Goal: Task Accomplishment & Management: Complete application form

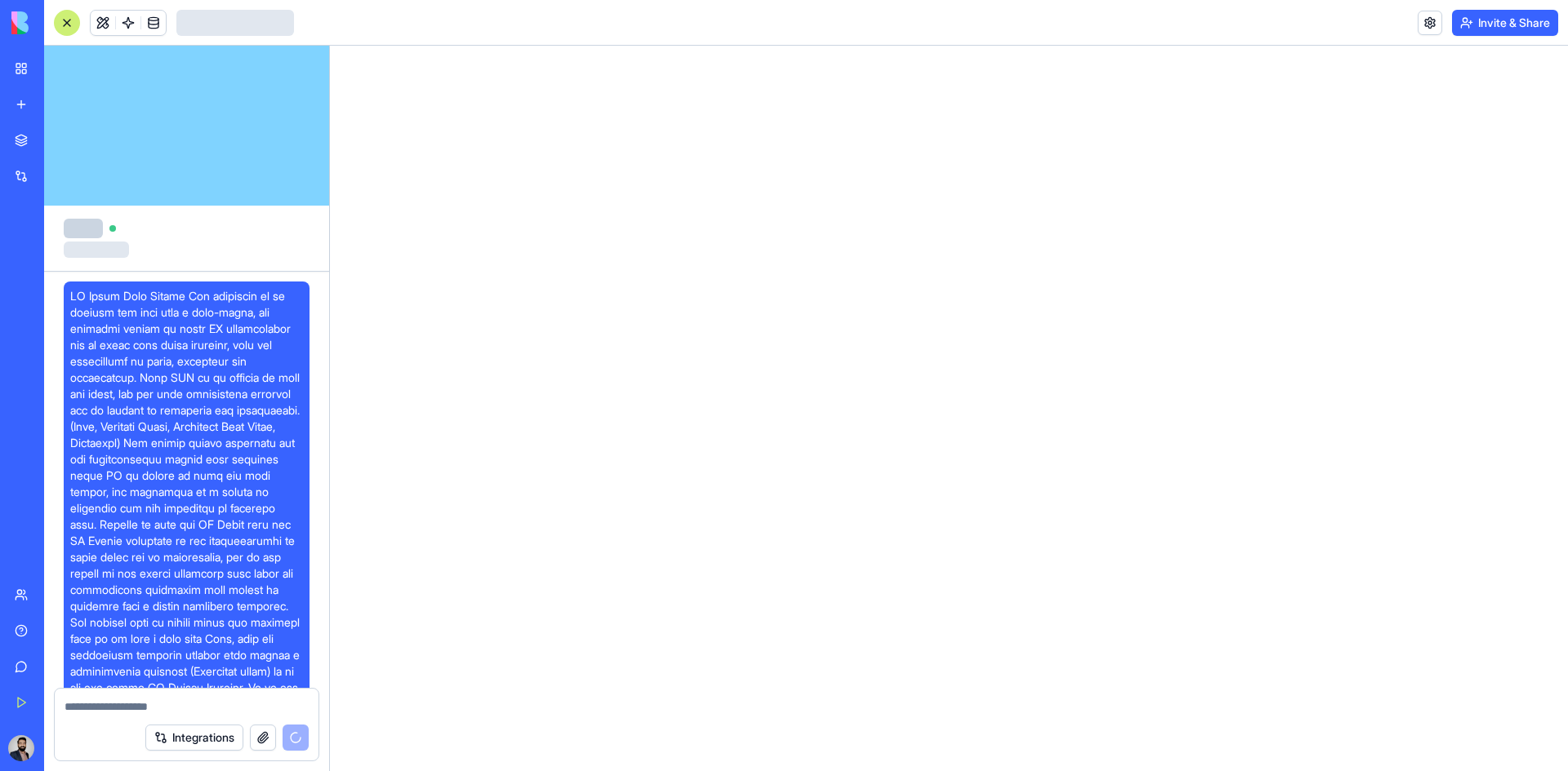
scroll to position [263, 0]
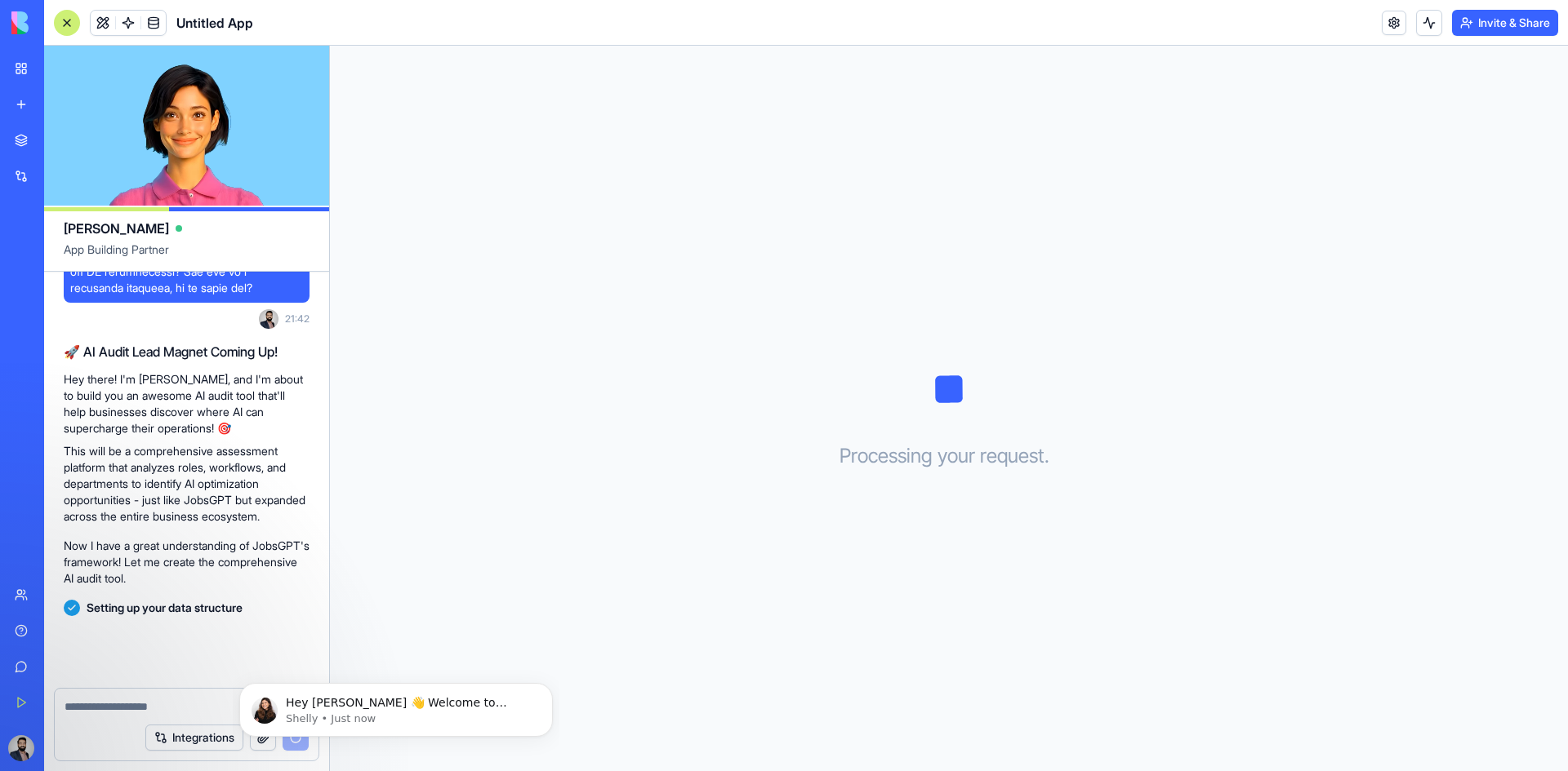
scroll to position [645, 0]
click at [545, 690] on icon "Dismiss notification" at bounding box center [547, 687] width 9 height 9
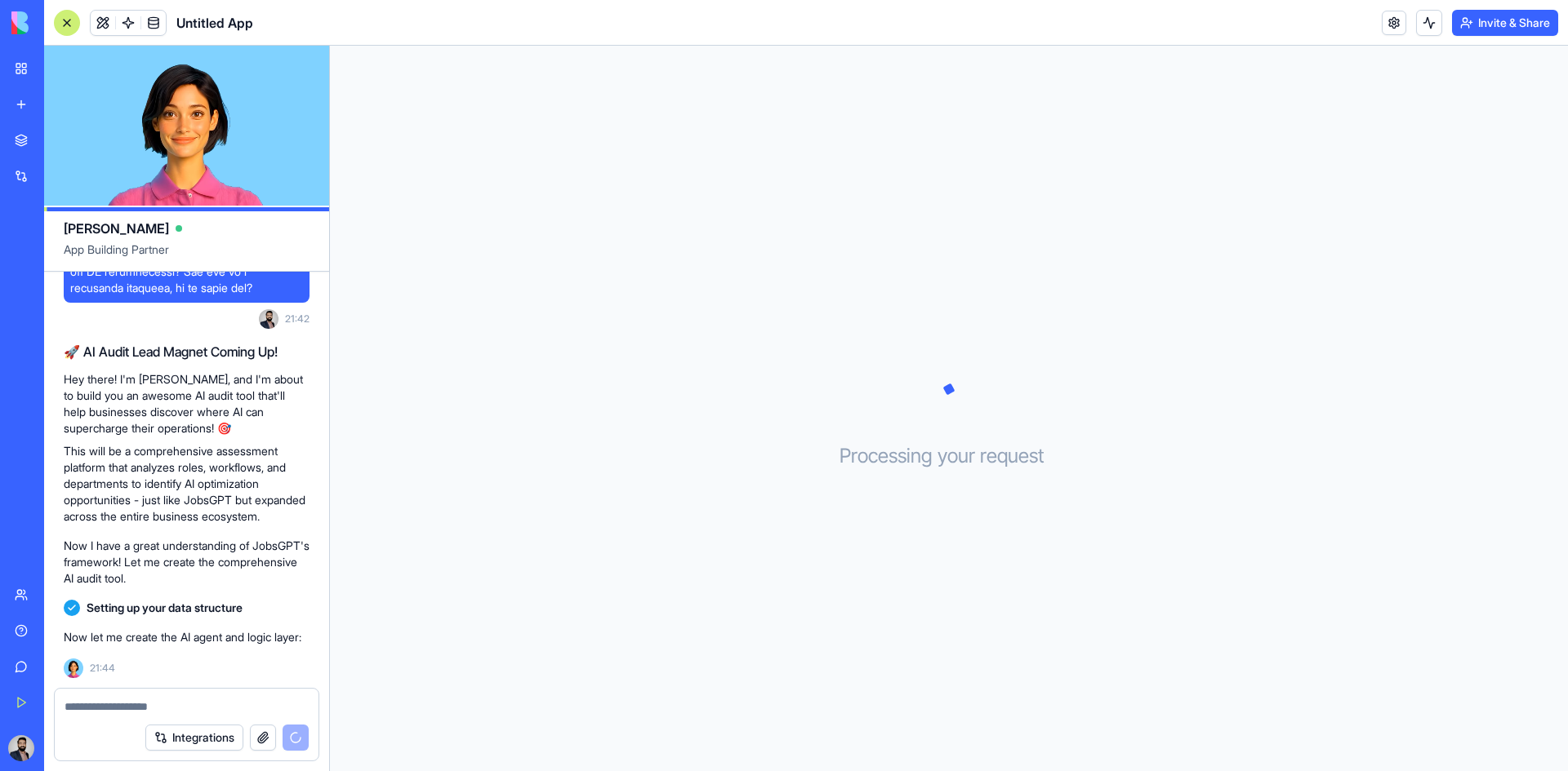
click at [268, 741] on button "button" at bounding box center [262, 737] width 26 height 26
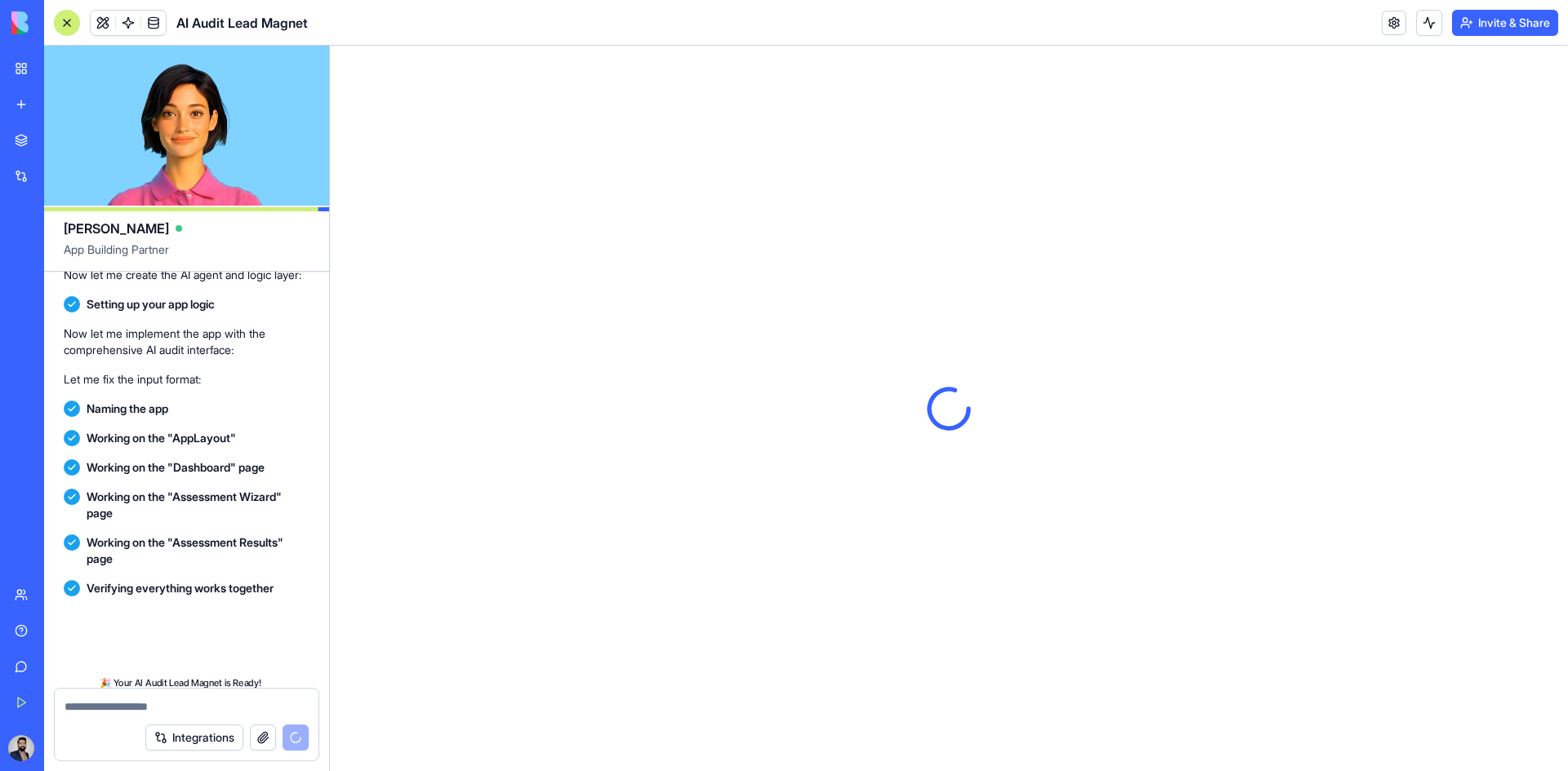
scroll to position [1441, 0]
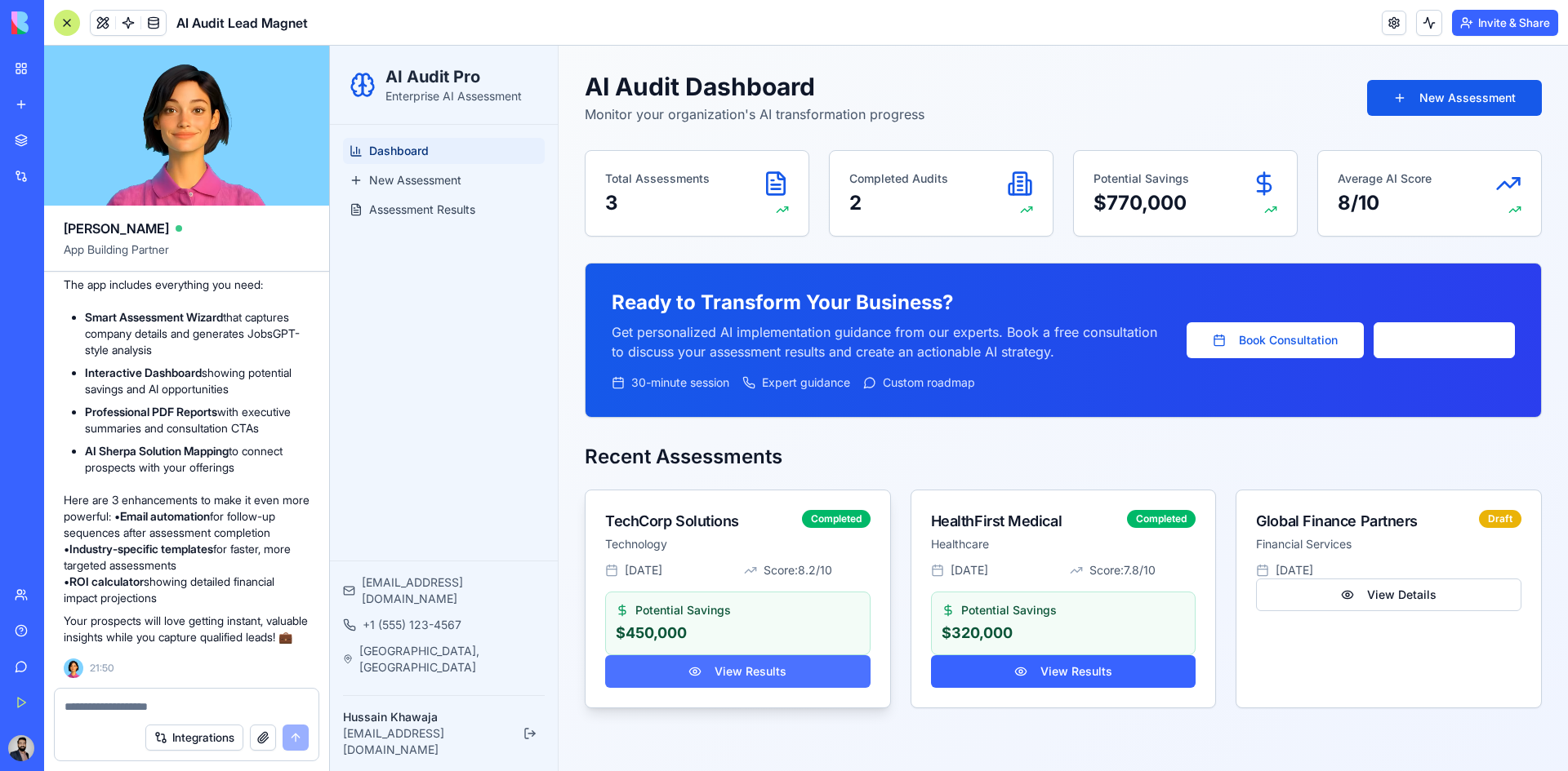
click at [768, 674] on button "View Results" at bounding box center [738, 671] width 265 height 33
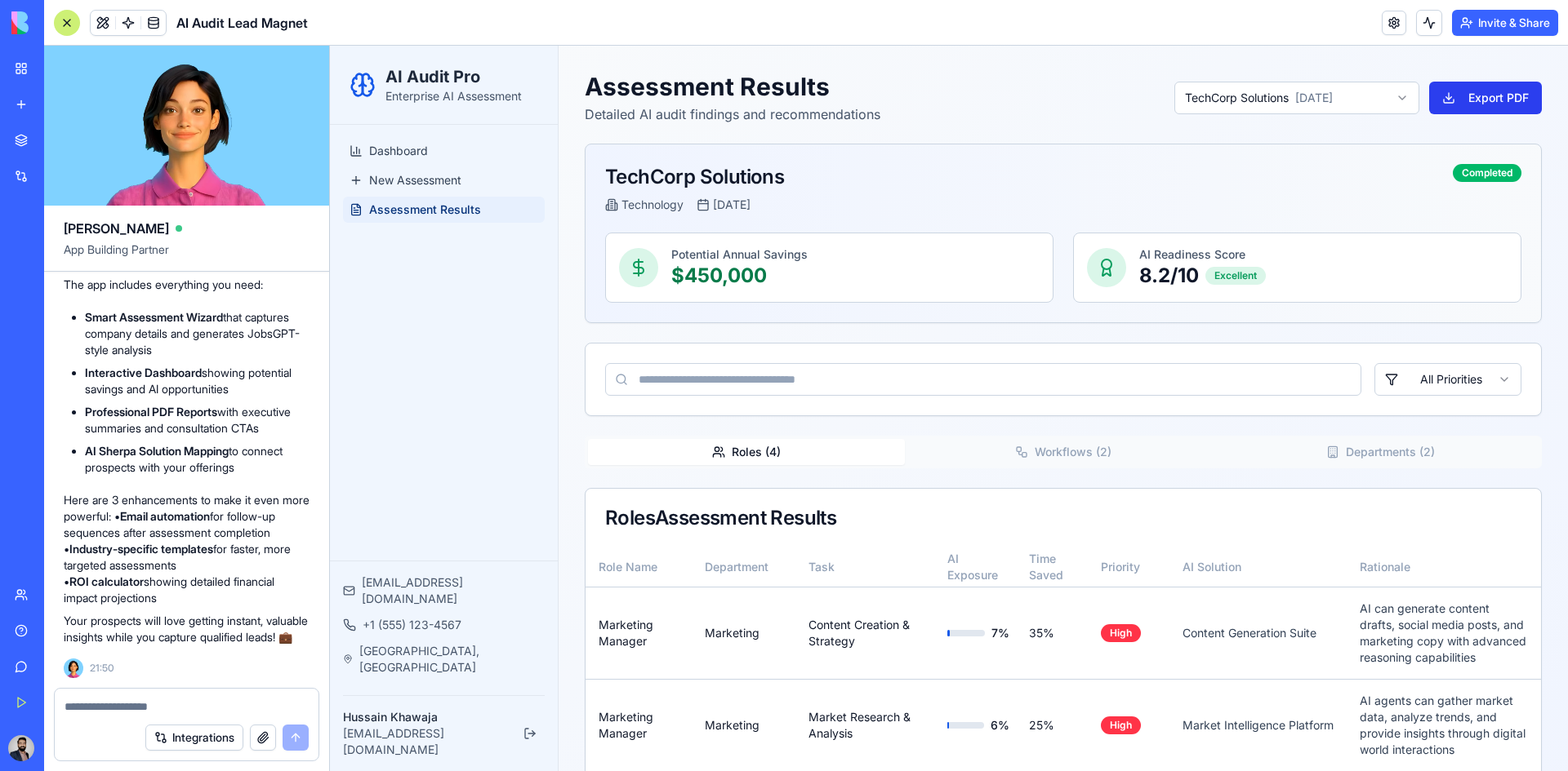
click at [1502, 90] on button "Export PDF" at bounding box center [1485, 98] width 112 height 33
click at [394, 176] on span "New Assessment" at bounding box center [415, 180] width 93 height 17
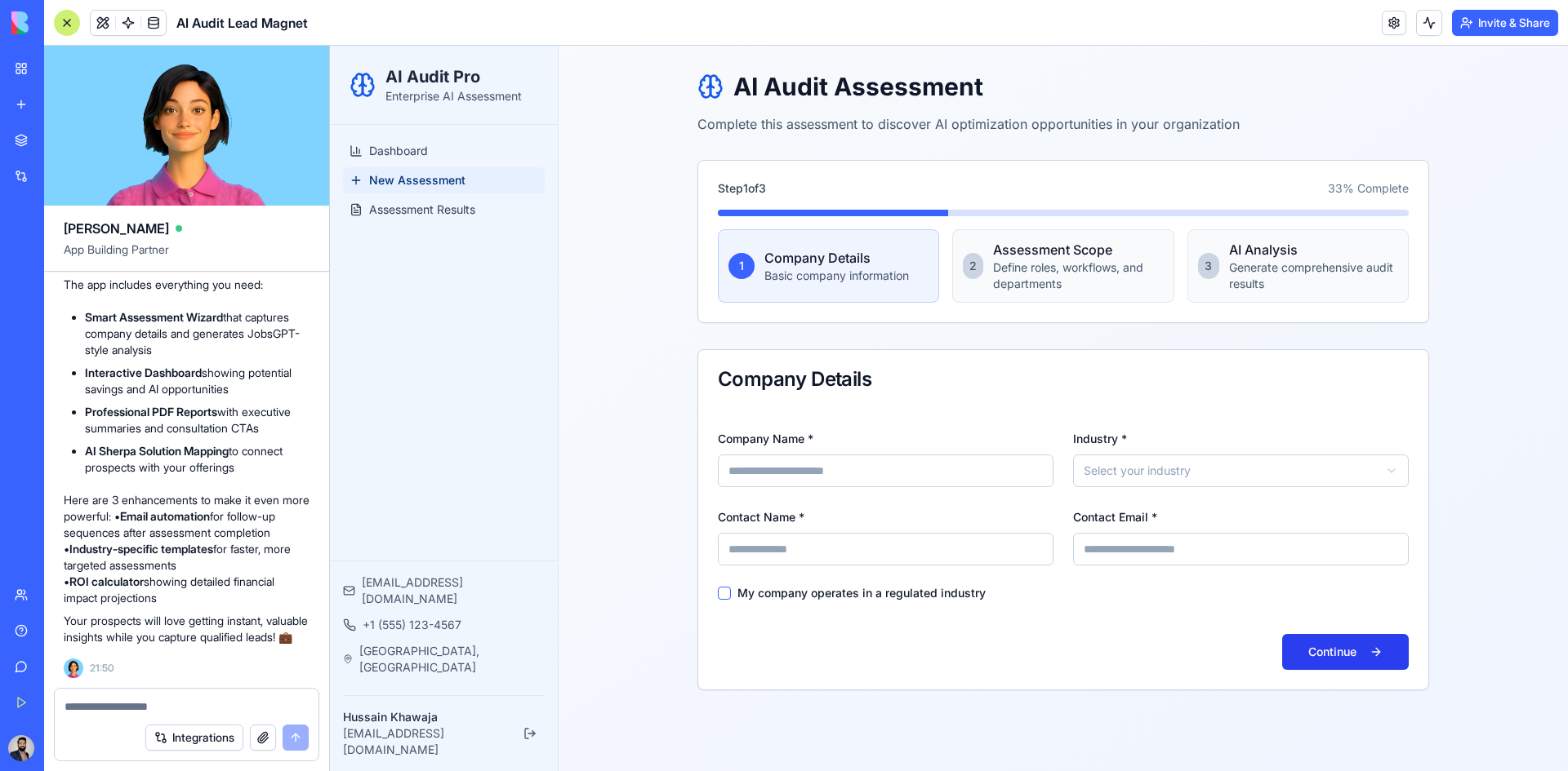
click at [1355, 655] on button "Continue" at bounding box center [1345, 652] width 126 height 35
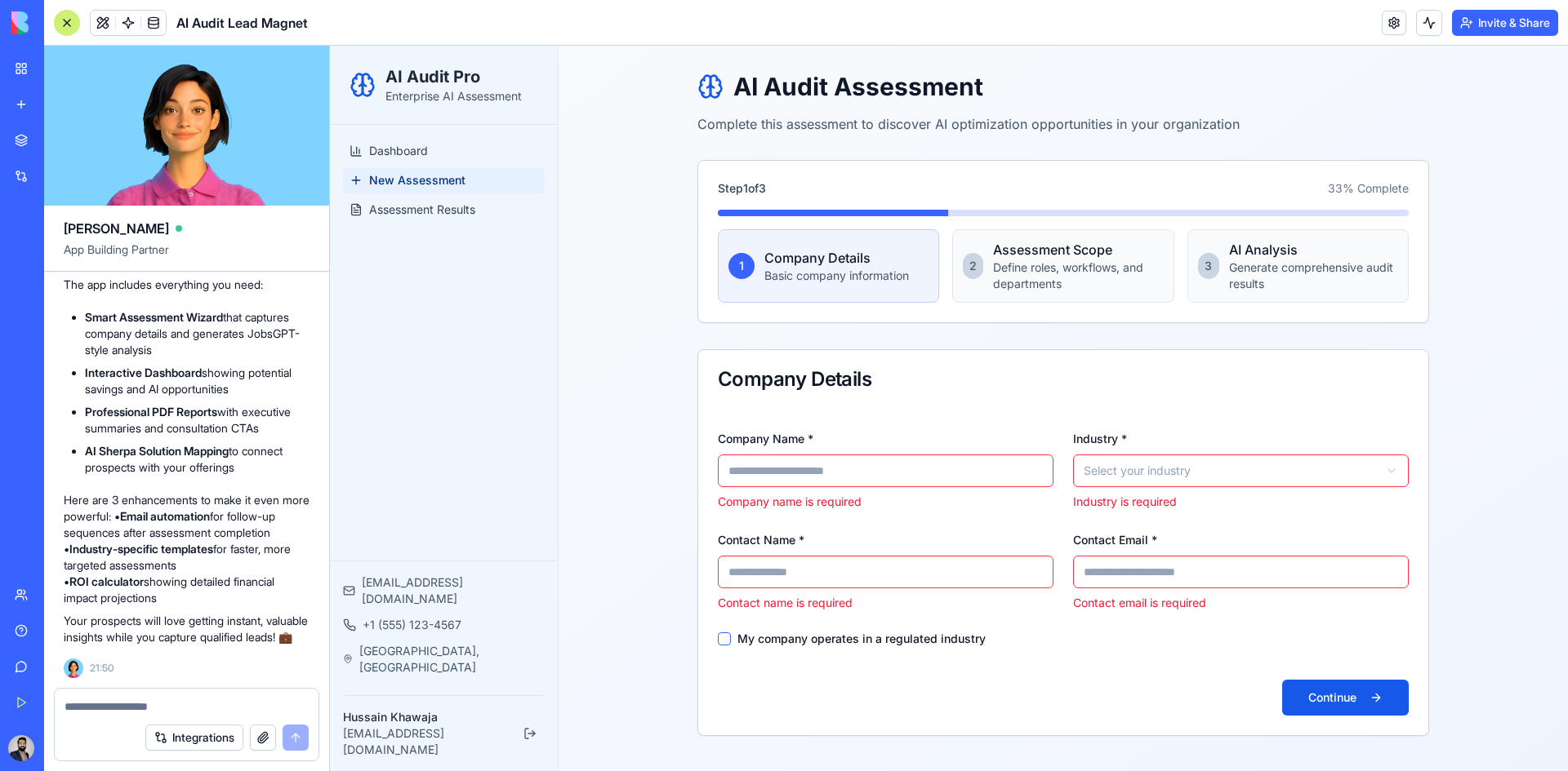
click at [803, 470] on input "Company Name *" at bounding box center [886, 470] width 335 height 33
type input "**********"
click at [1144, 459] on body "**********" at bounding box center [949, 408] width 1238 height 726
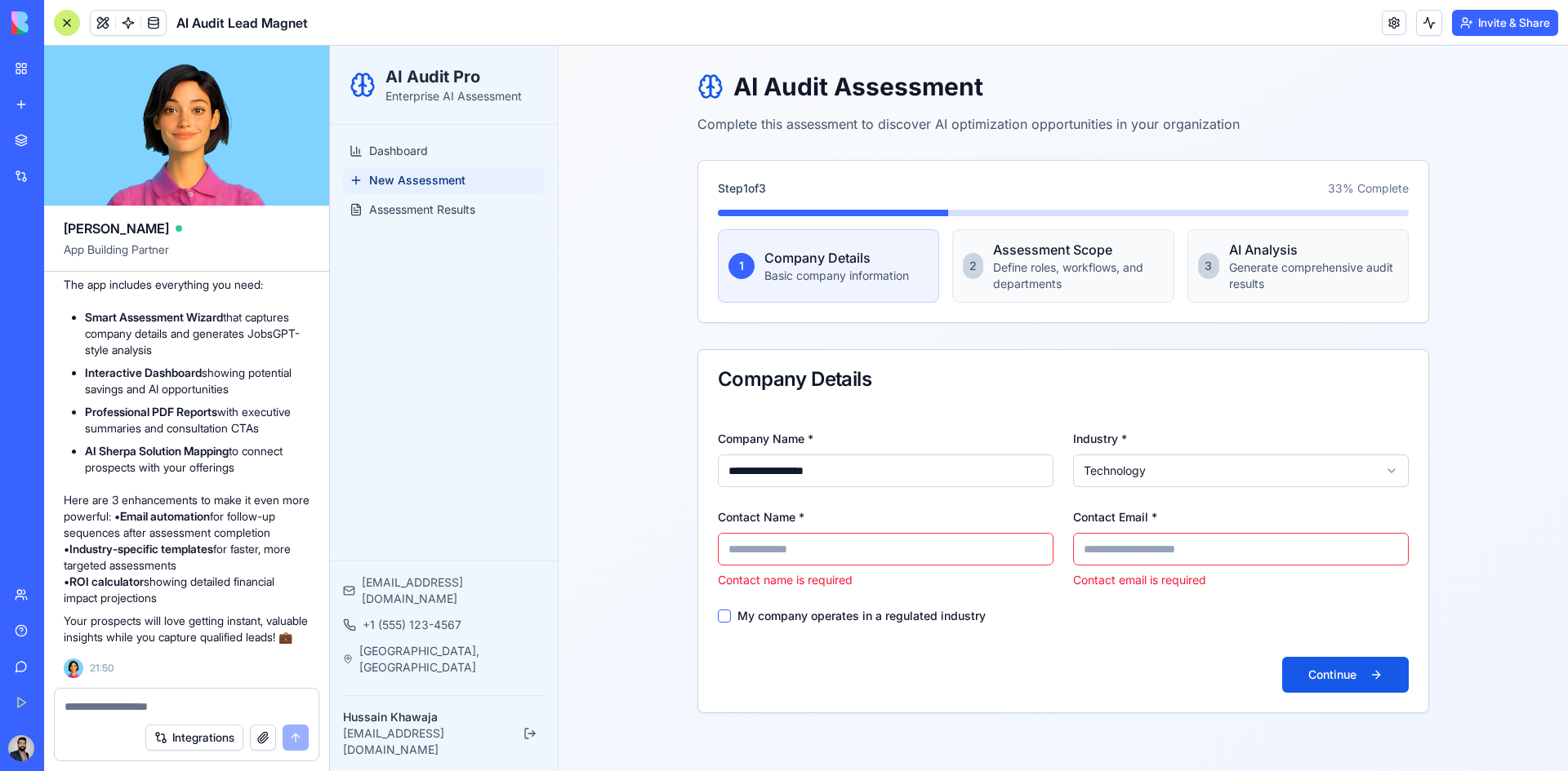
click at [858, 555] on input "Contact Name *" at bounding box center [886, 549] width 335 height 33
type input "**********"
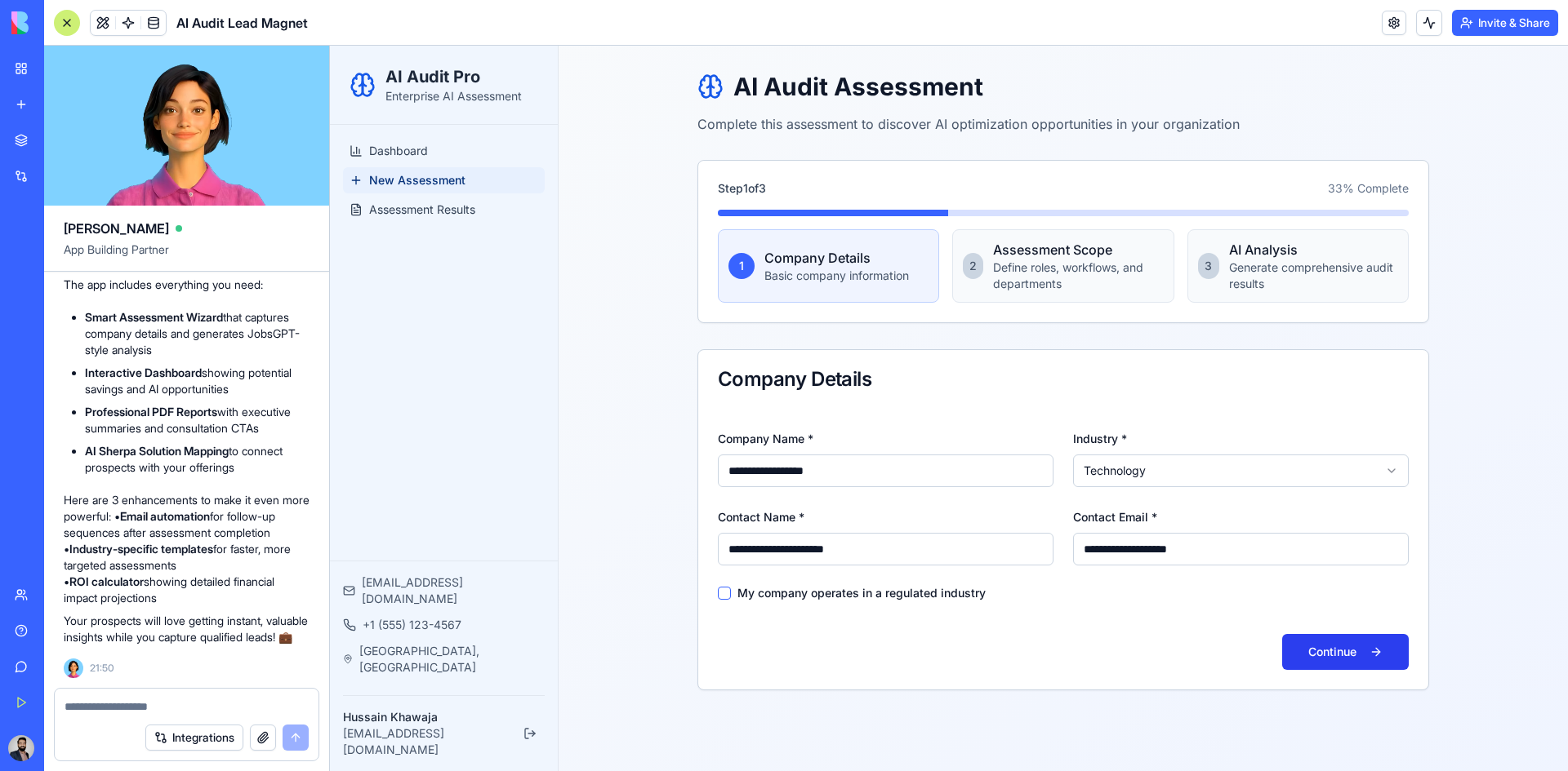
click at [1375, 649] on button "Continue" at bounding box center [1345, 652] width 126 height 35
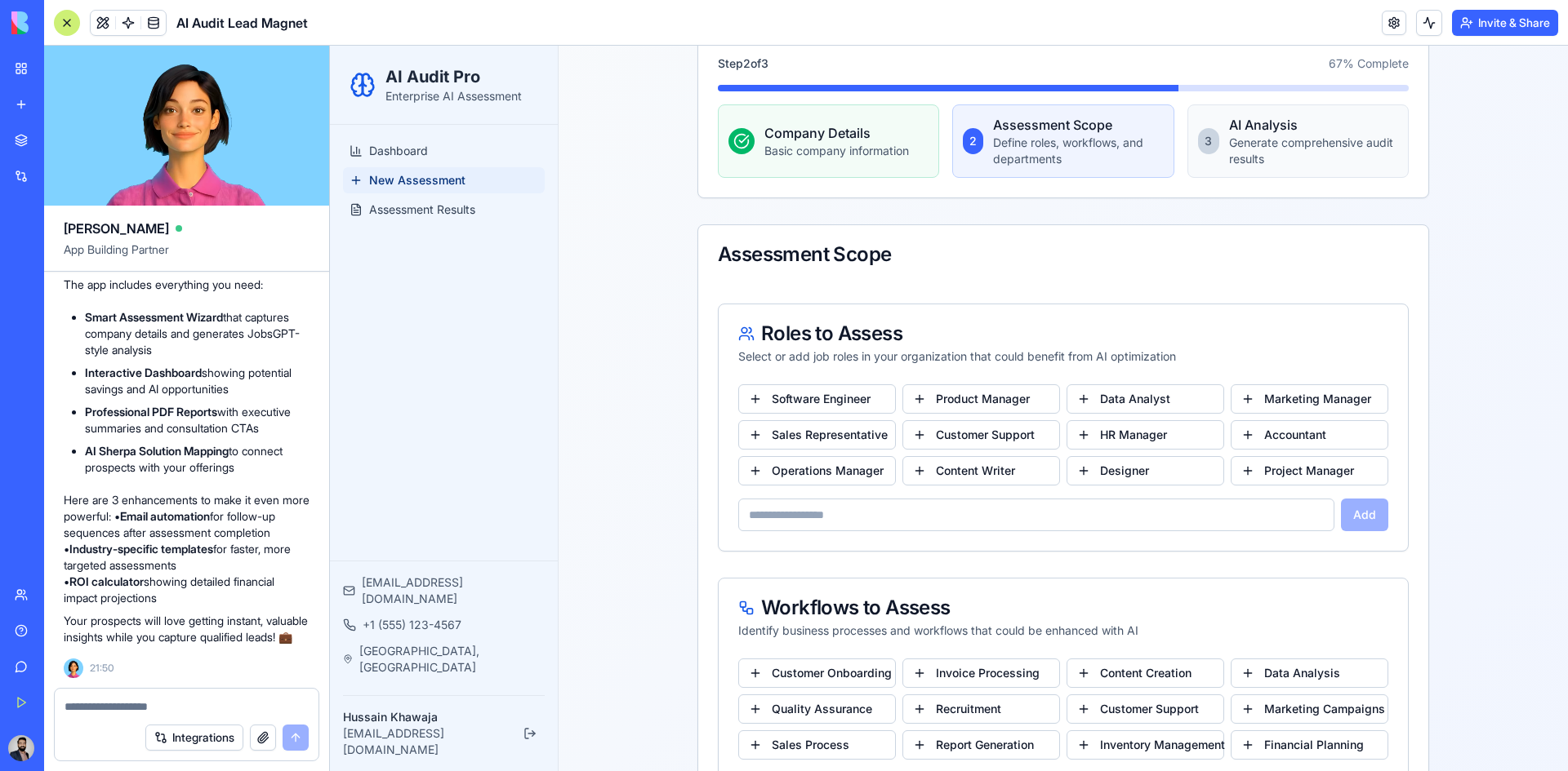
scroll to position [164, 0]
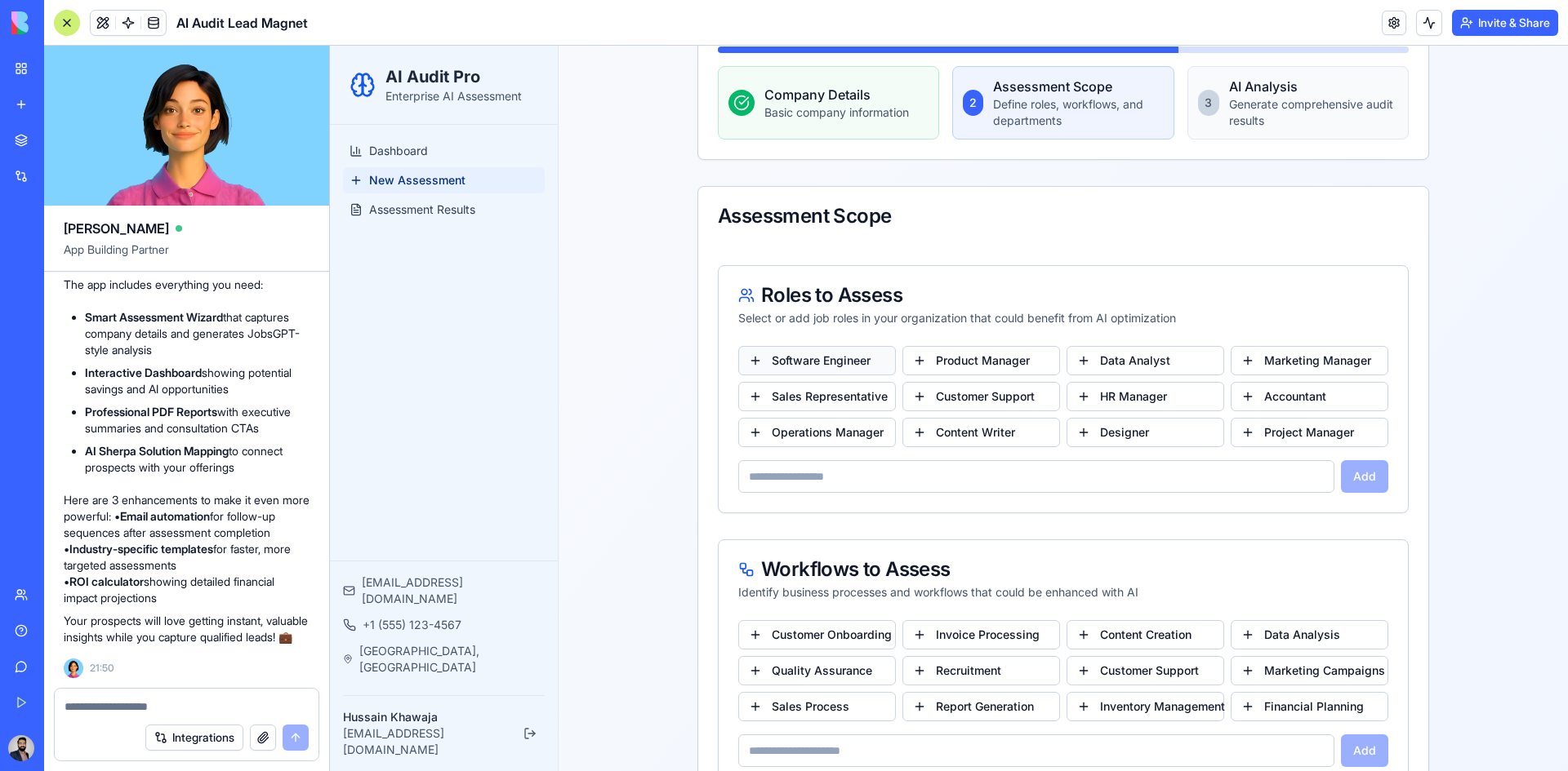
click at [821, 363] on button "Software Engineer" at bounding box center [818, 361] width 158 height 30
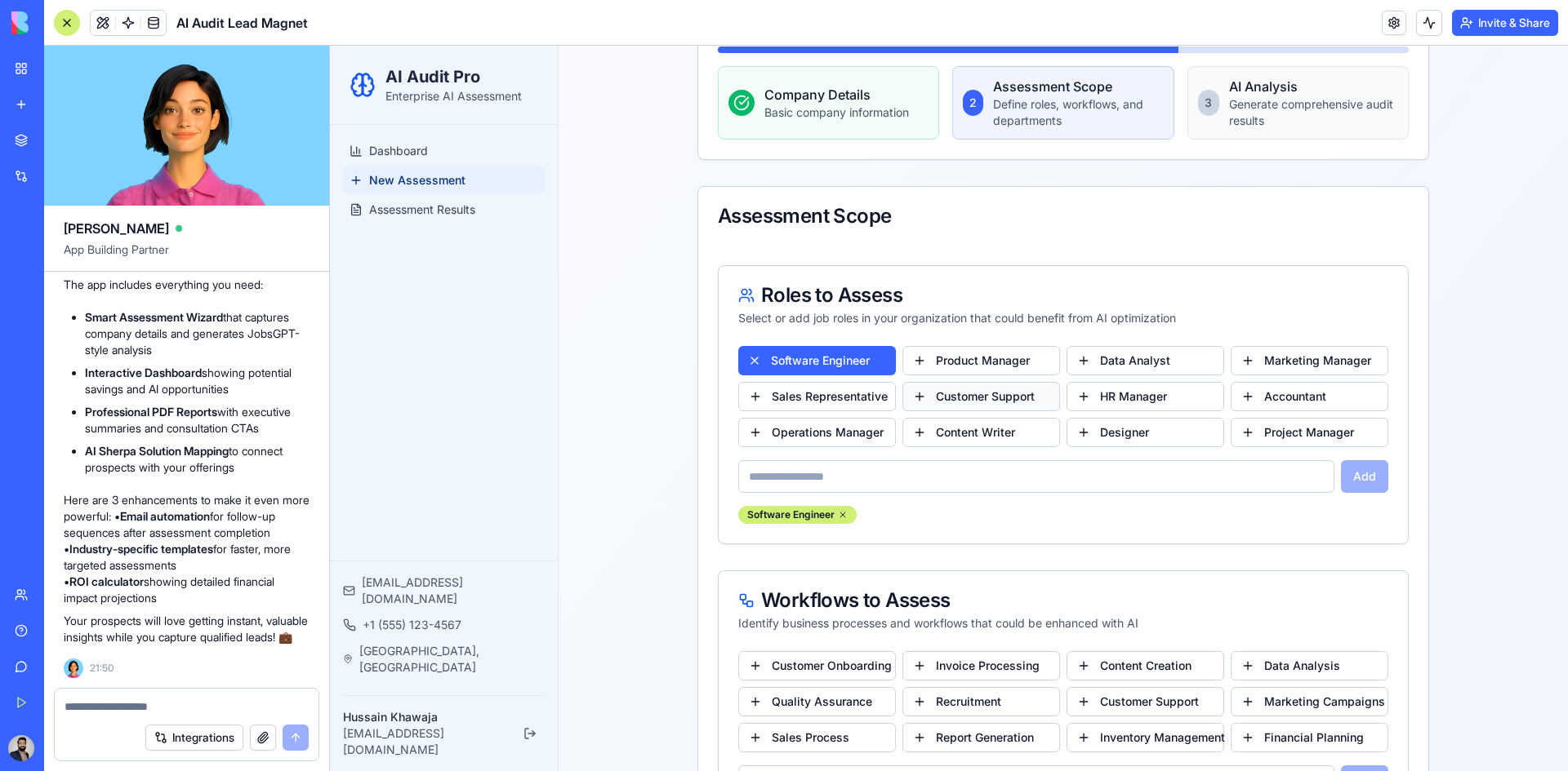
click at [994, 398] on button "Customer Support" at bounding box center [981, 397] width 158 height 30
click at [833, 402] on button "Sales Representative" at bounding box center [818, 397] width 158 height 30
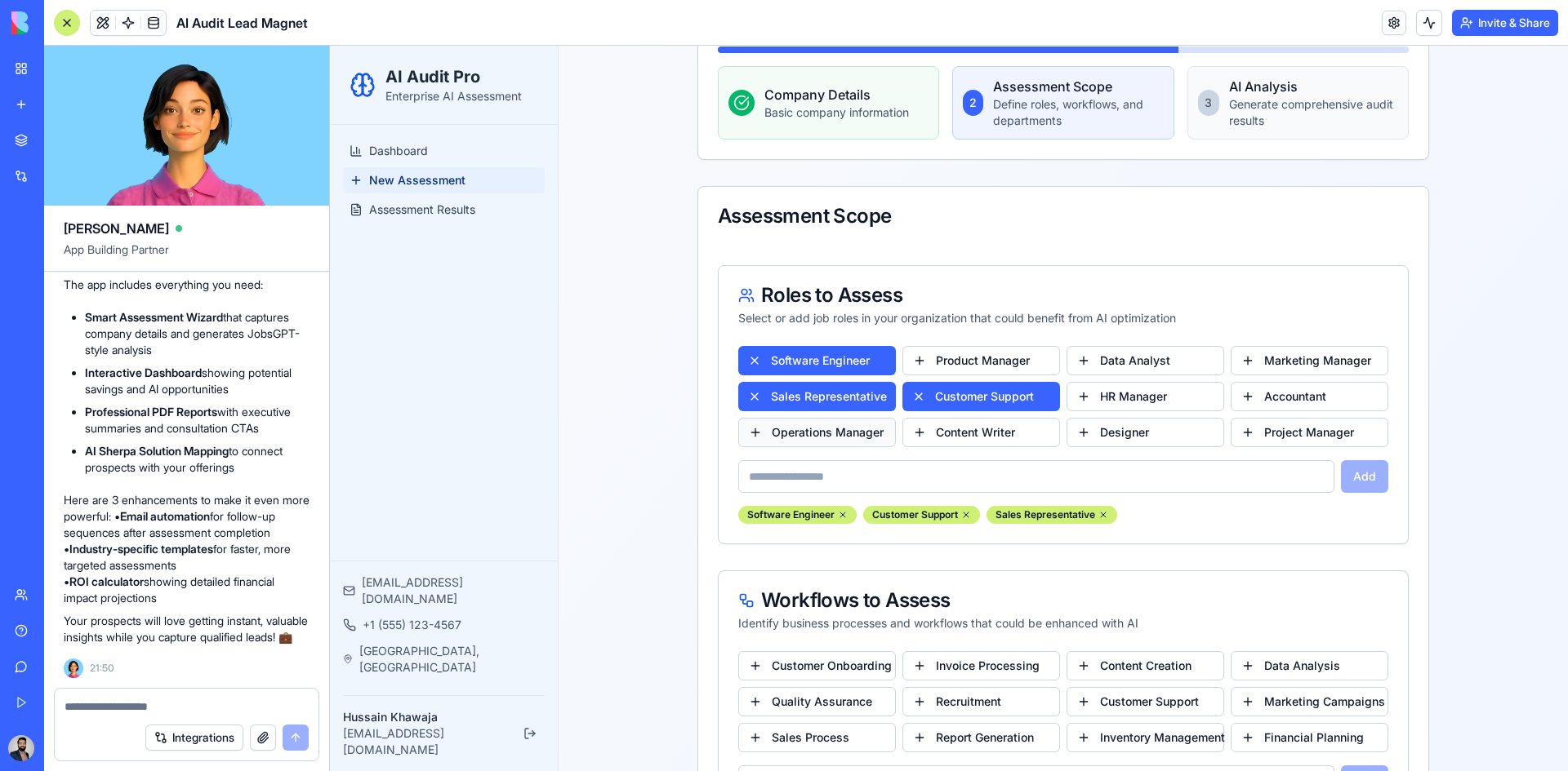
click at [838, 428] on button "Operations Manager" at bounding box center [818, 433] width 158 height 30
click at [1308, 432] on button "Project Manager" at bounding box center [1310, 433] width 158 height 30
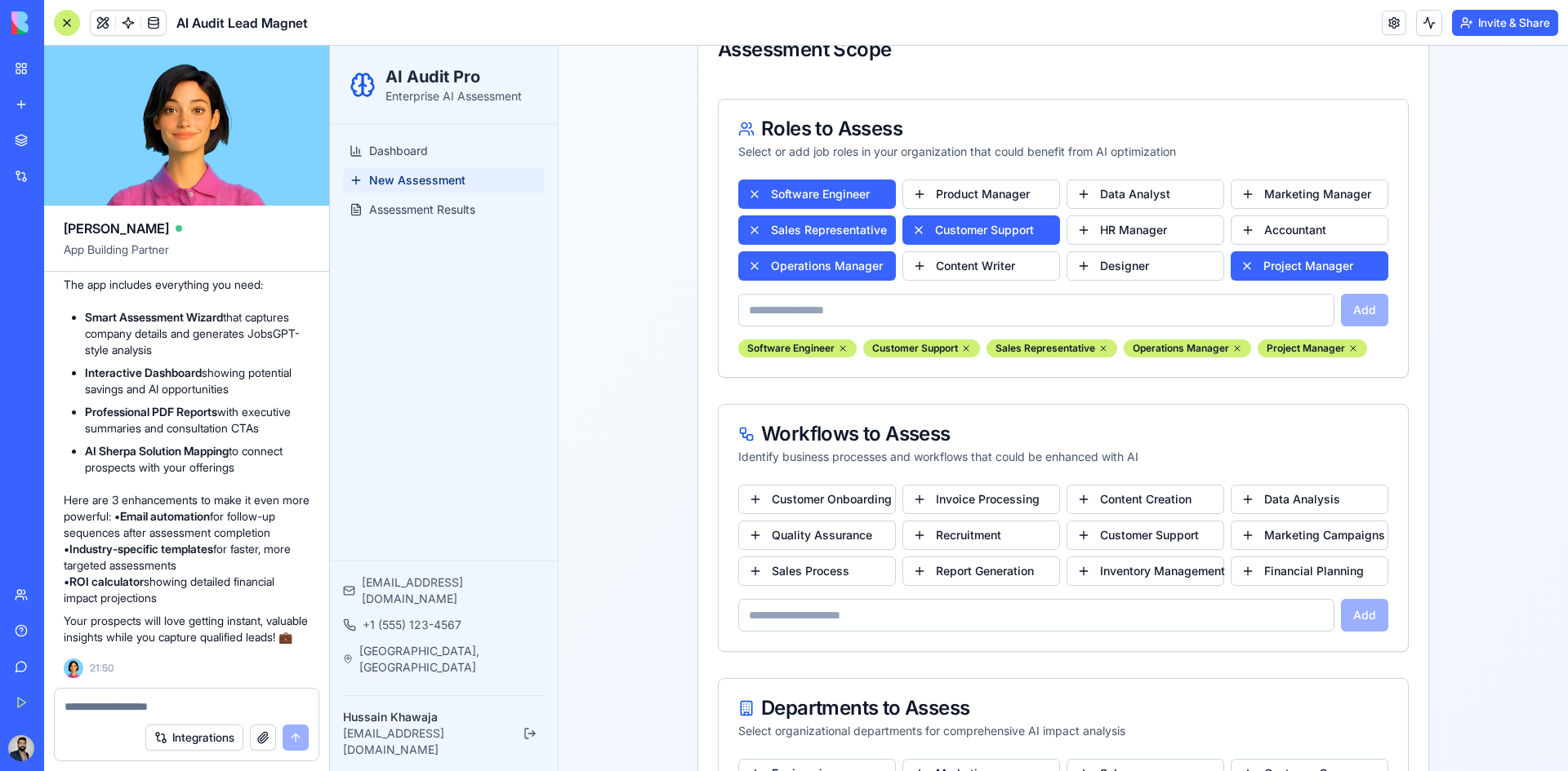
scroll to position [408, 0]
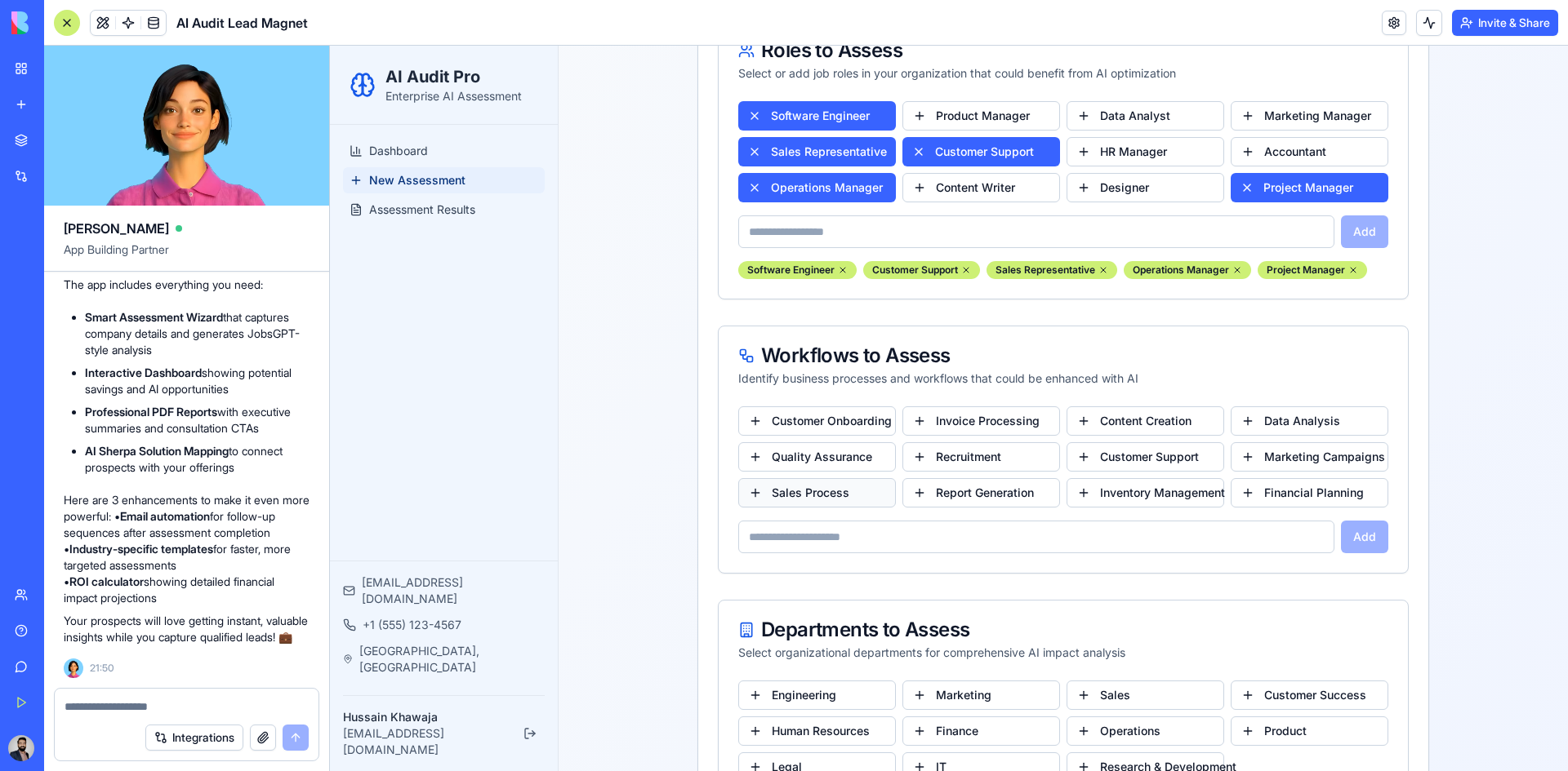
click at [846, 496] on button "Sales Process" at bounding box center [818, 493] width 158 height 30
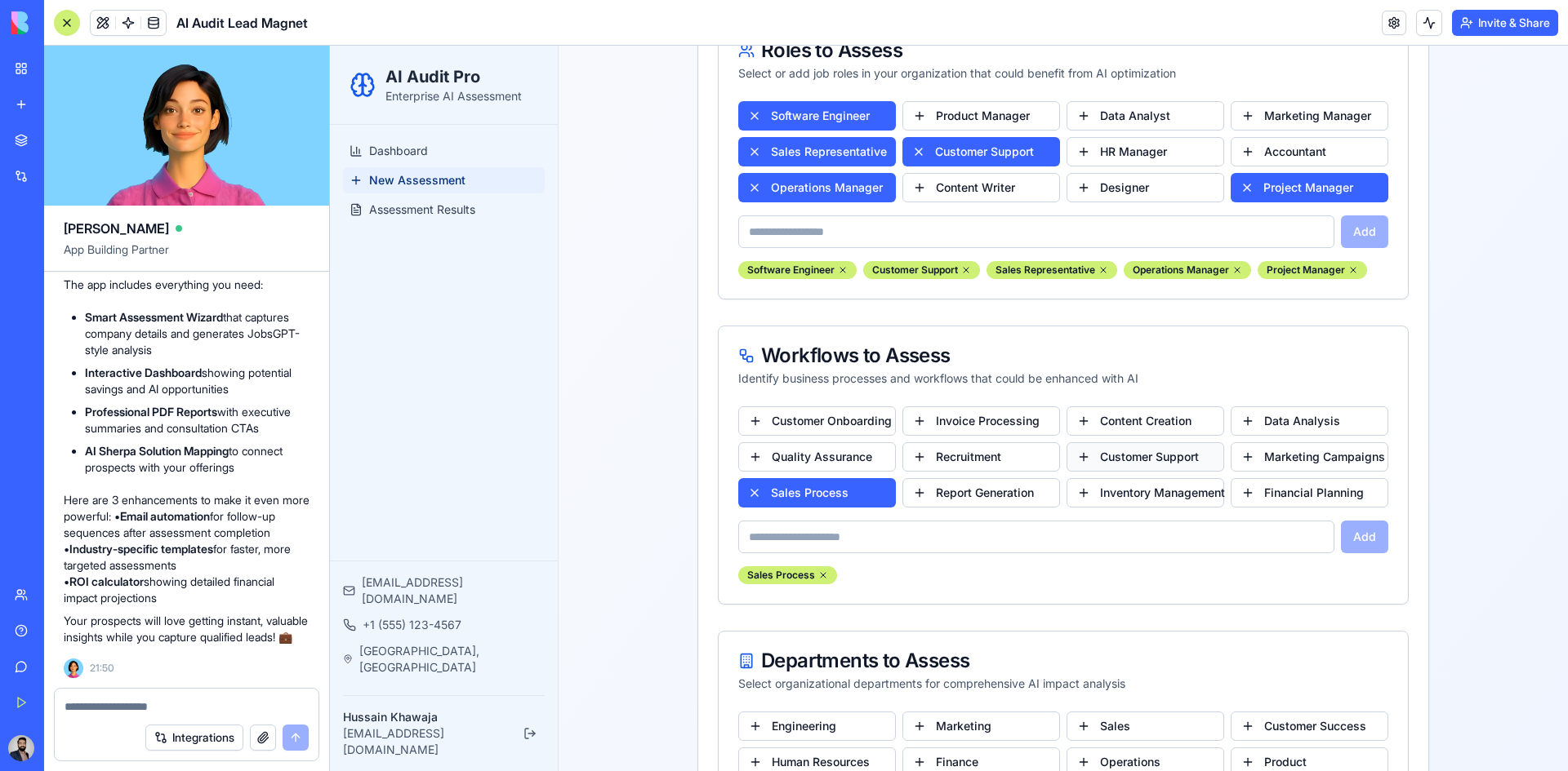
click at [1136, 456] on button "Customer Support" at bounding box center [1145, 457] width 158 height 30
click at [1166, 419] on button "Content Creation" at bounding box center [1145, 421] width 158 height 30
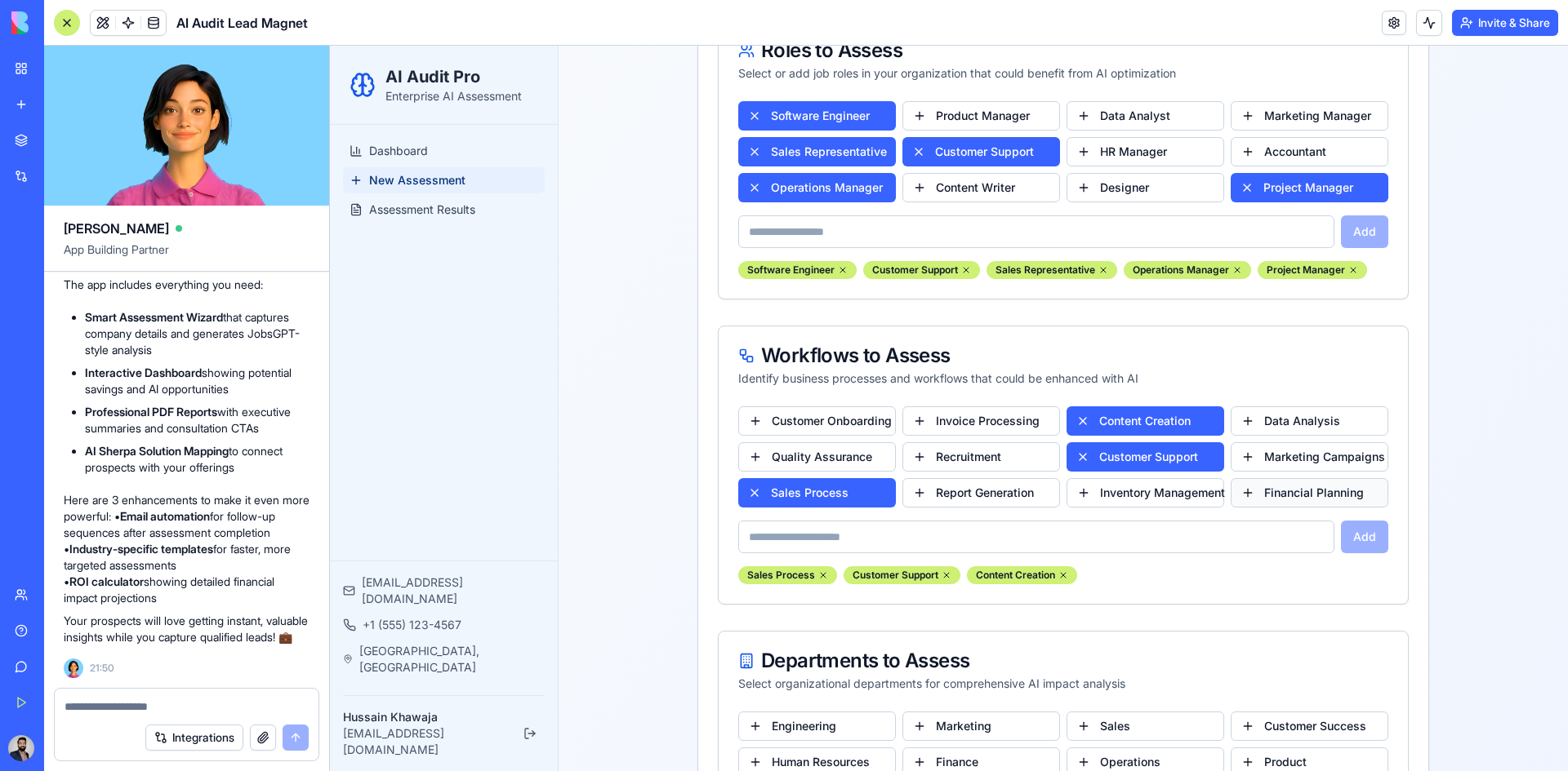
click at [1311, 491] on button "Financial Planning" at bounding box center [1310, 493] width 158 height 30
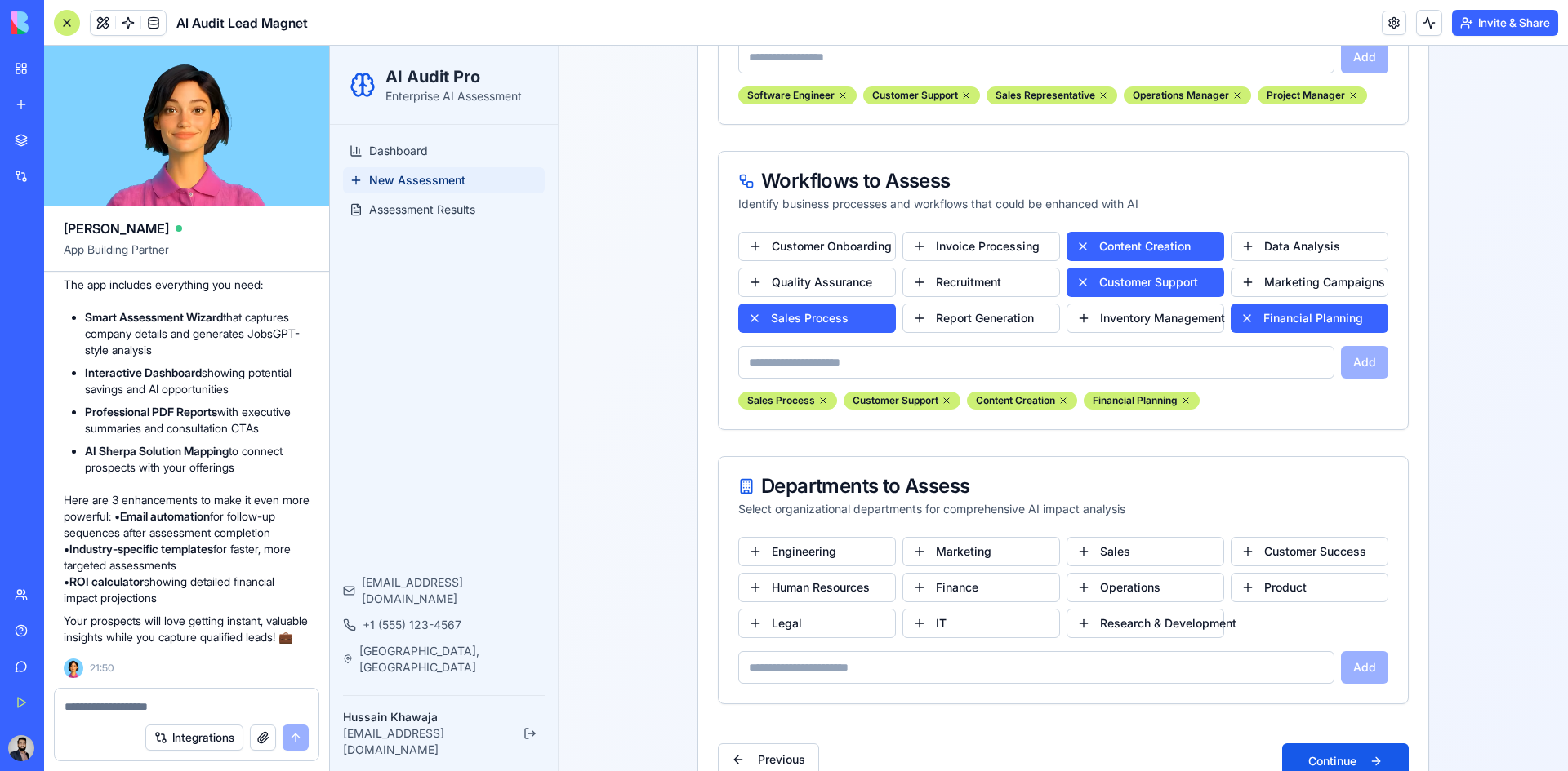
scroll to position [638, 0]
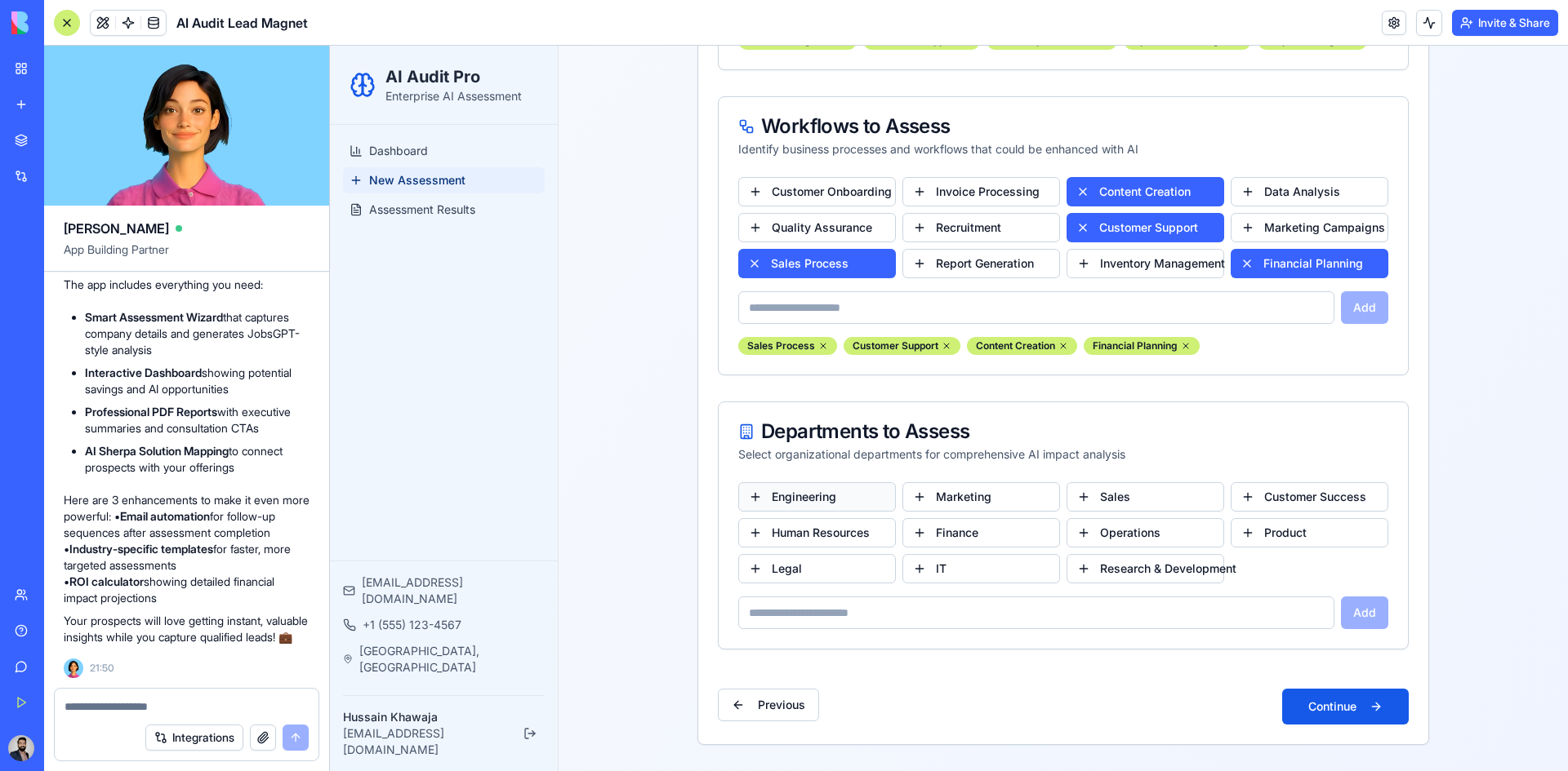
click at [836, 493] on button "Engineering" at bounding box center [818, 497] width 158 height 30
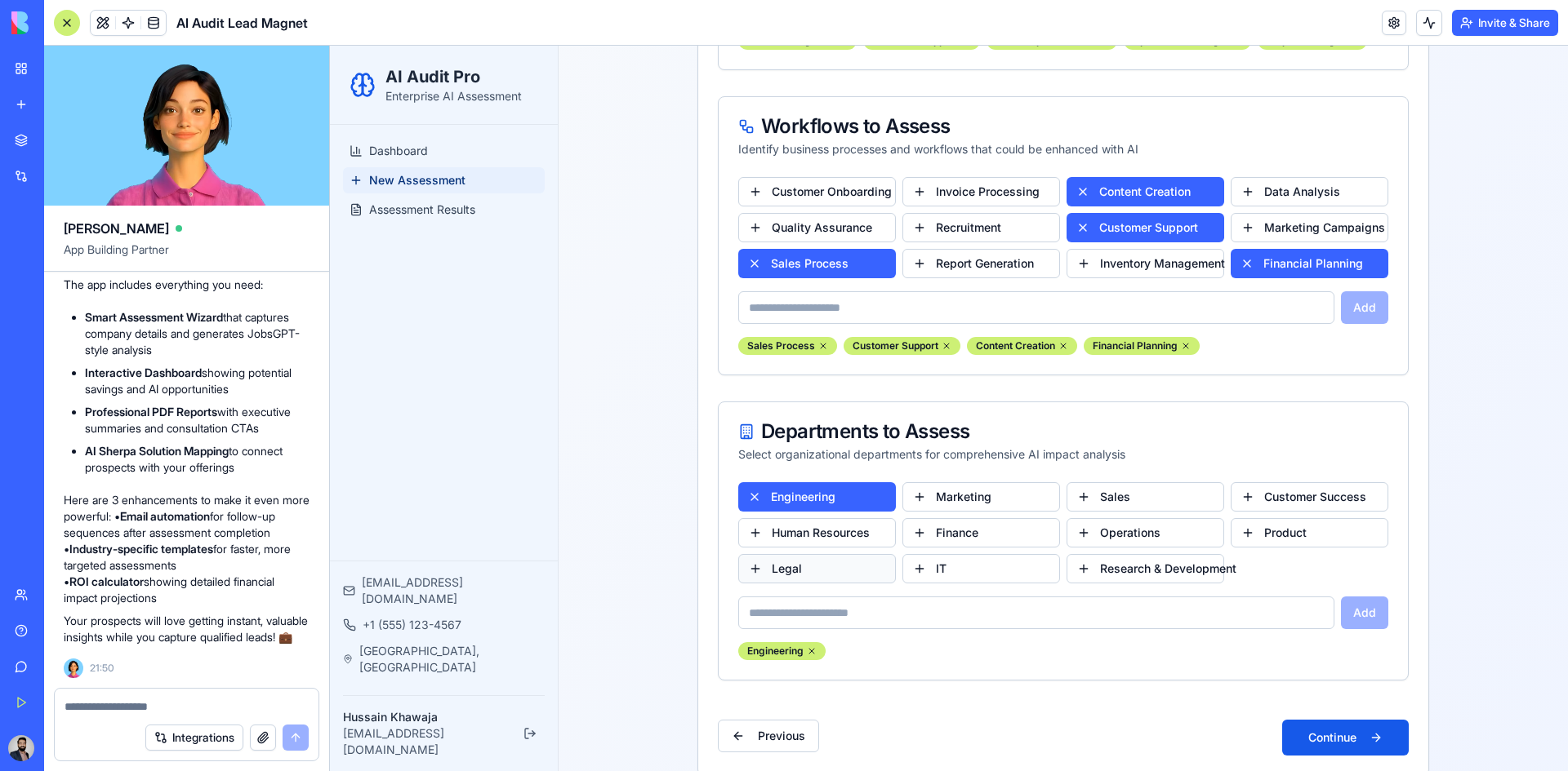
click at [853, 569] on button "Legal" at bounding box center [818, 569] width 158 height 30
click at [957, 571] on button "IT" at bounding box center [981, 569] width 158 height 30
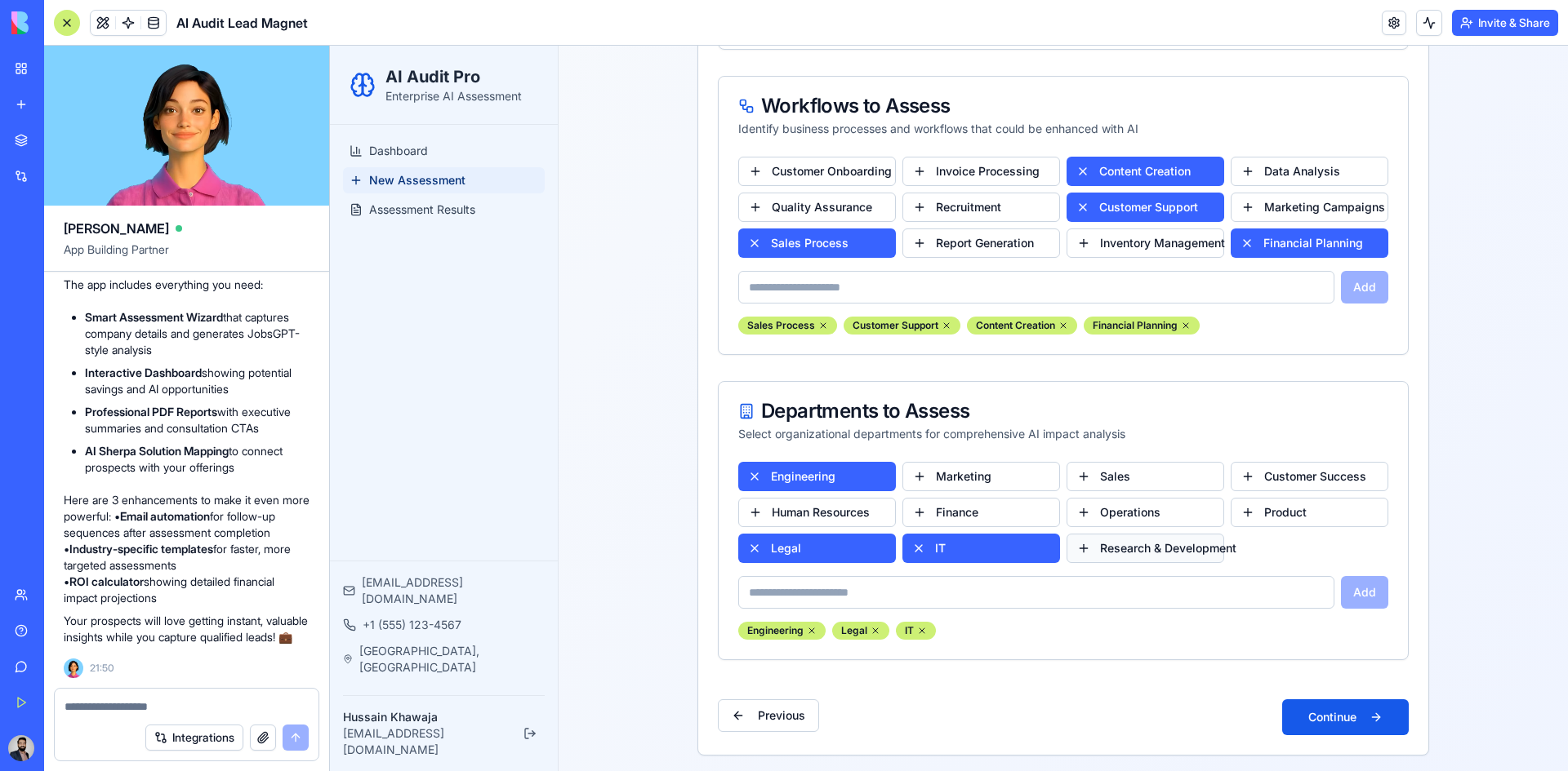
scroll to position [668, 0]
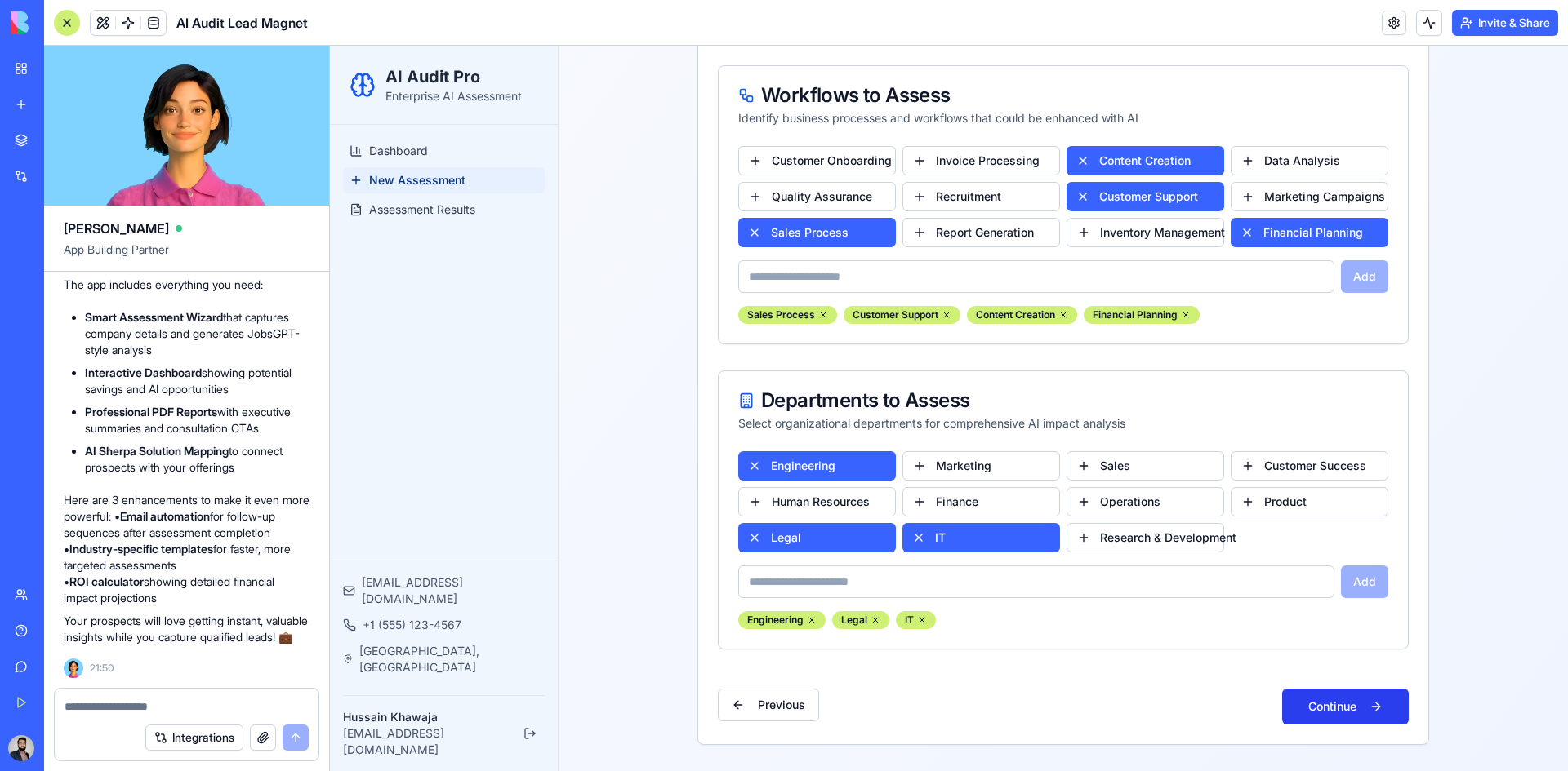
click at [1340, 708] on button "Continue" at bounding box center [1345, 707] width 126 height 35
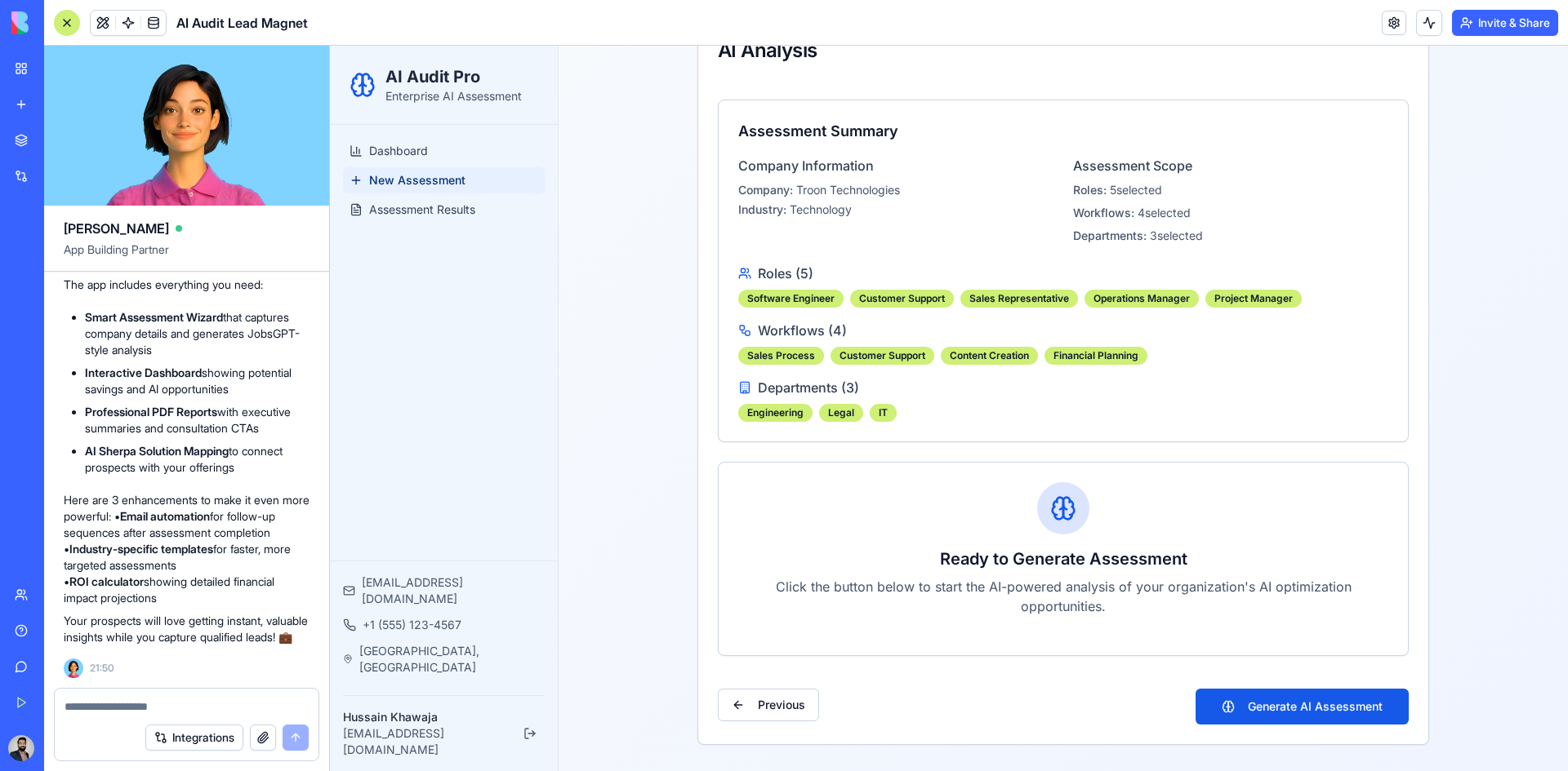
scroll to position [329, 0]
click at [1299, 712] on button "Generate AI Assessment" at bounding box center [1302, 707] width 213 height 35
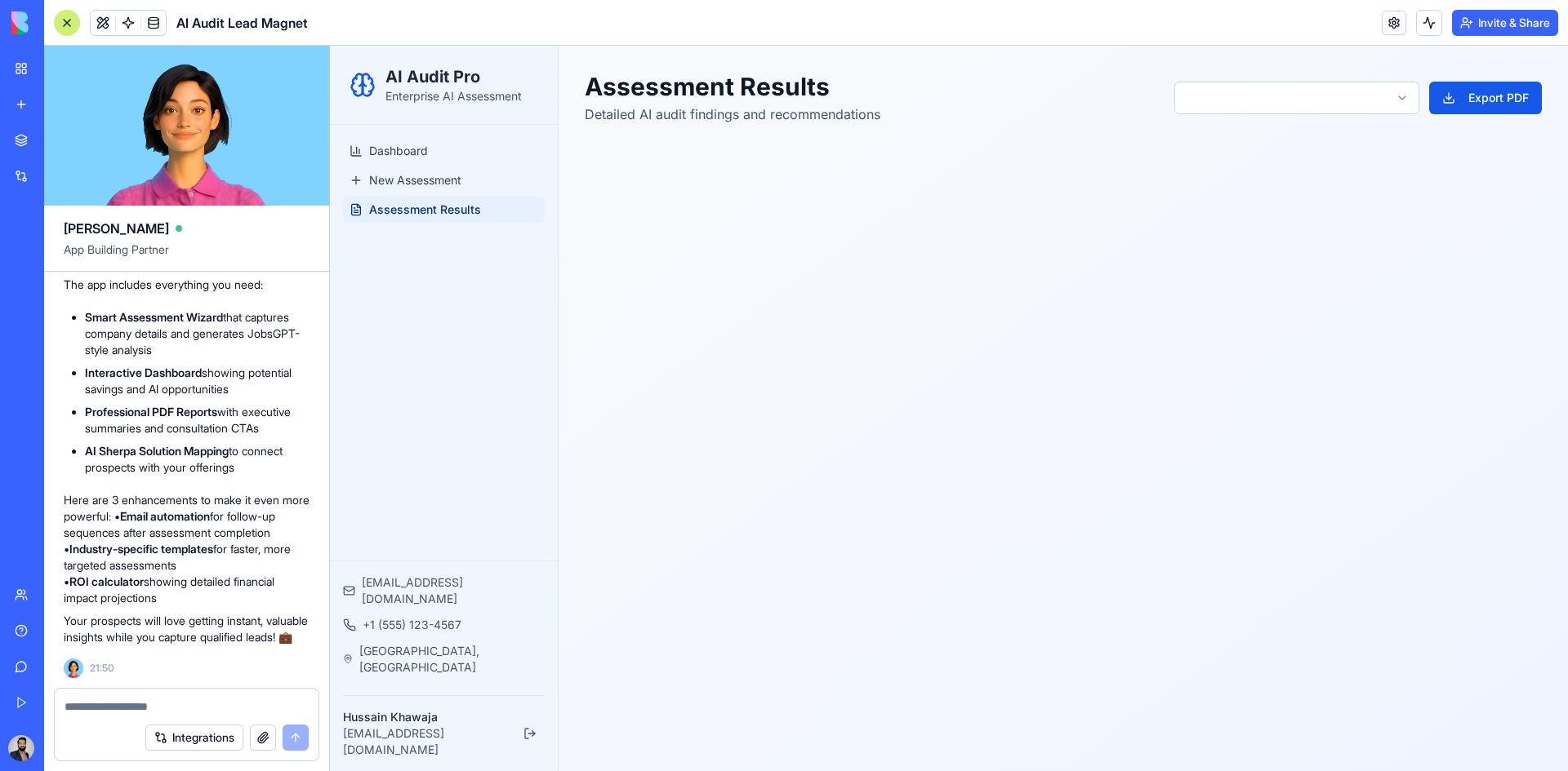
scroll to position [0, 0]
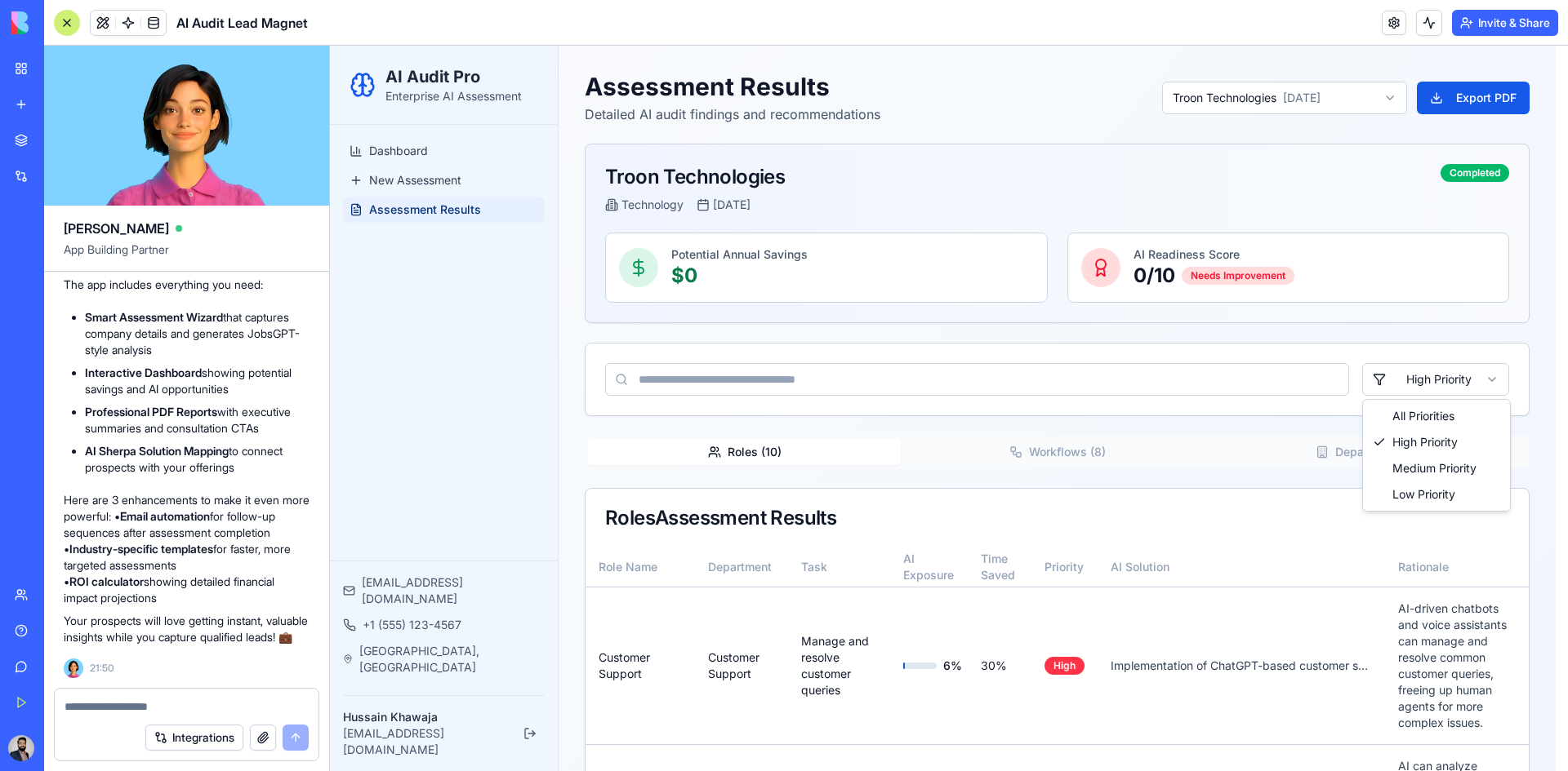
click at [1439, 386] on html "AI Audit Pro Enterprise AI Assessment Dashboard New Assessment Assessment Resul…" at bounding box center [949, 628] width 1238 height 1165
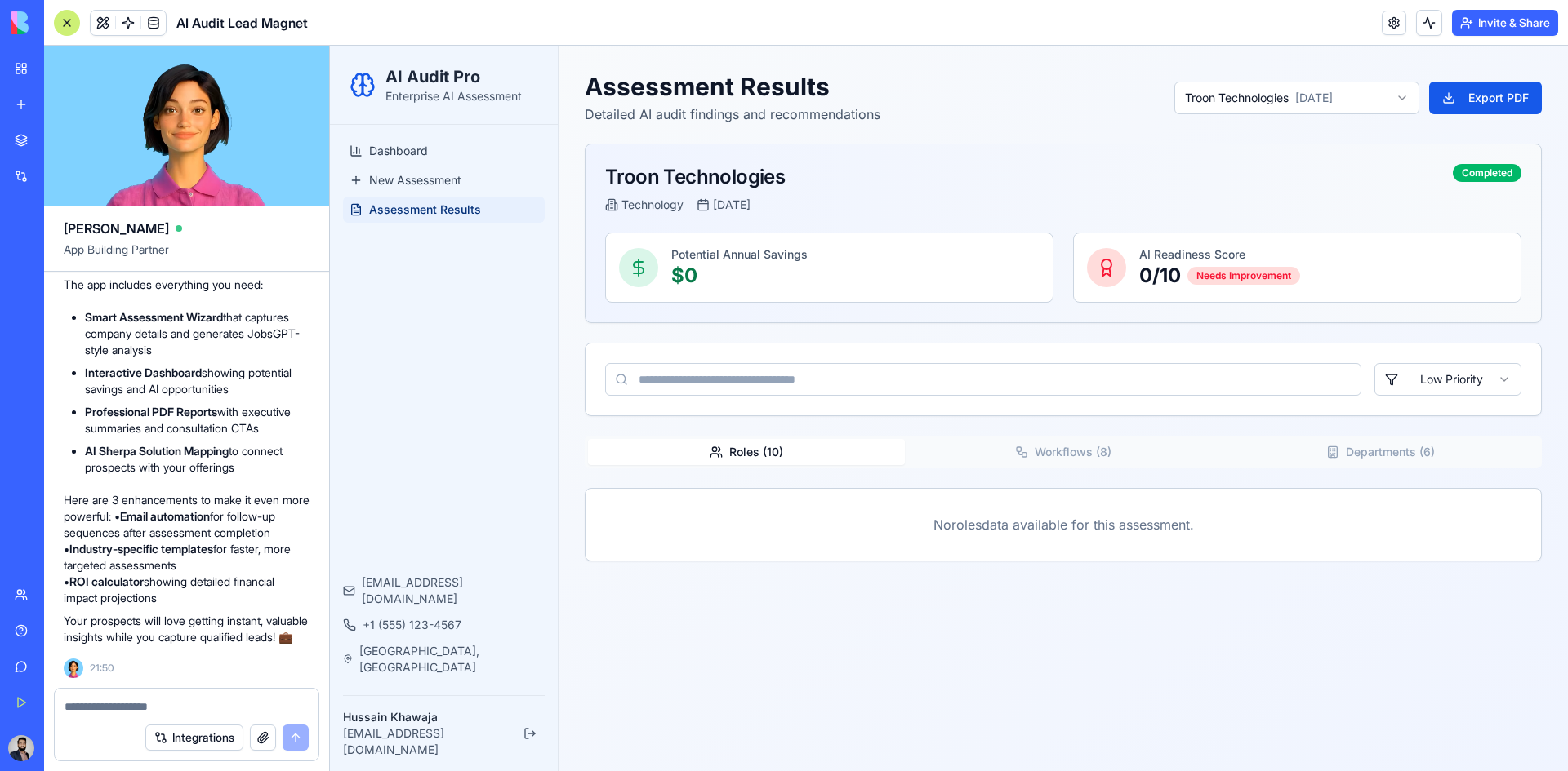
click at [1436, 385] on html "AI Audit Pro Enterprise AI Assessment Dashboard New Assessment Assessment Resul…" at bounding box center [949, 408] width 1238 height 726
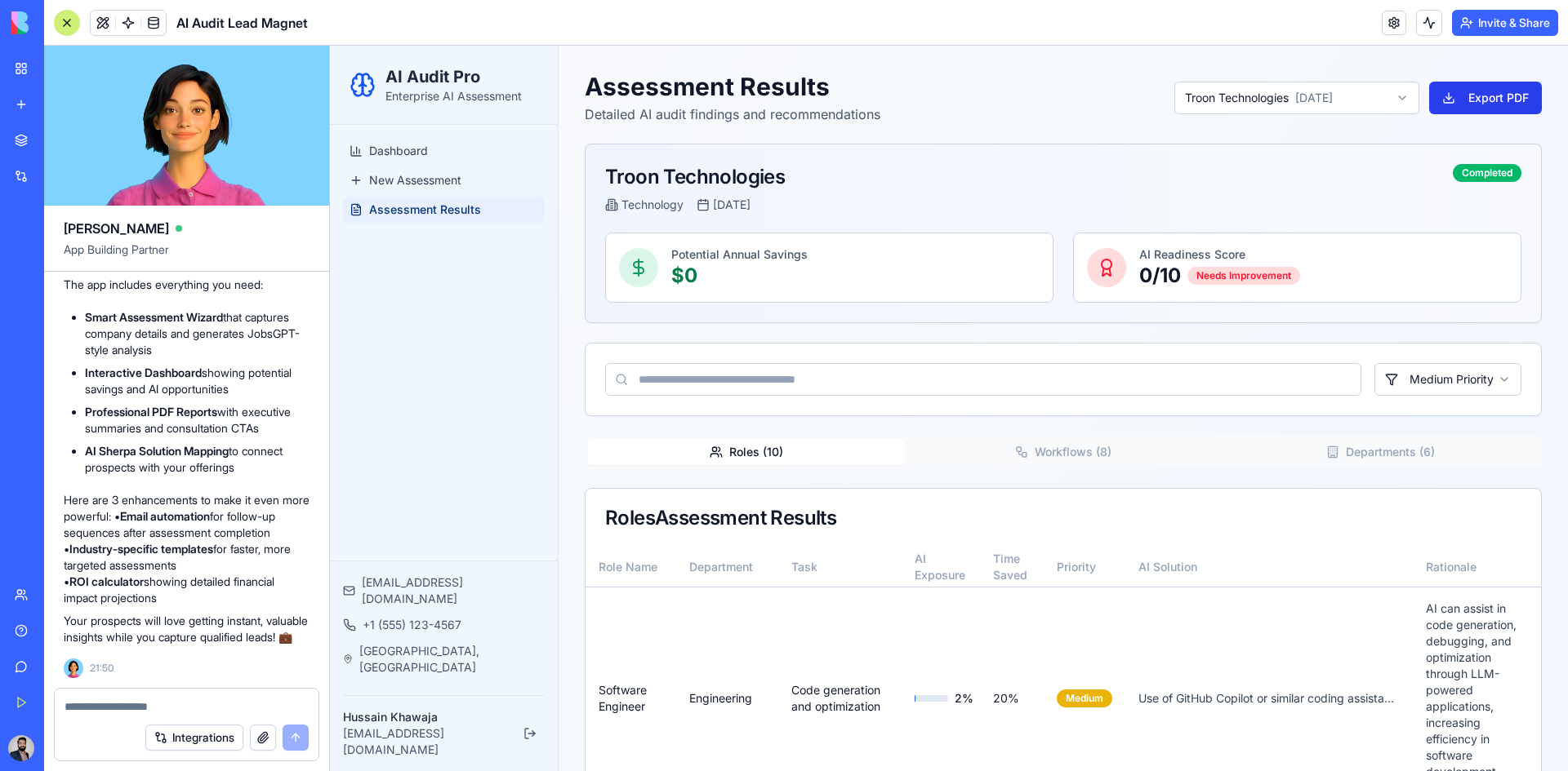
click at [1500, 95] on button "Export PDF" at bounding box center [1485, 98] width 112 height 33
